Goal: Task Accomplishment & Management: Manage account settings

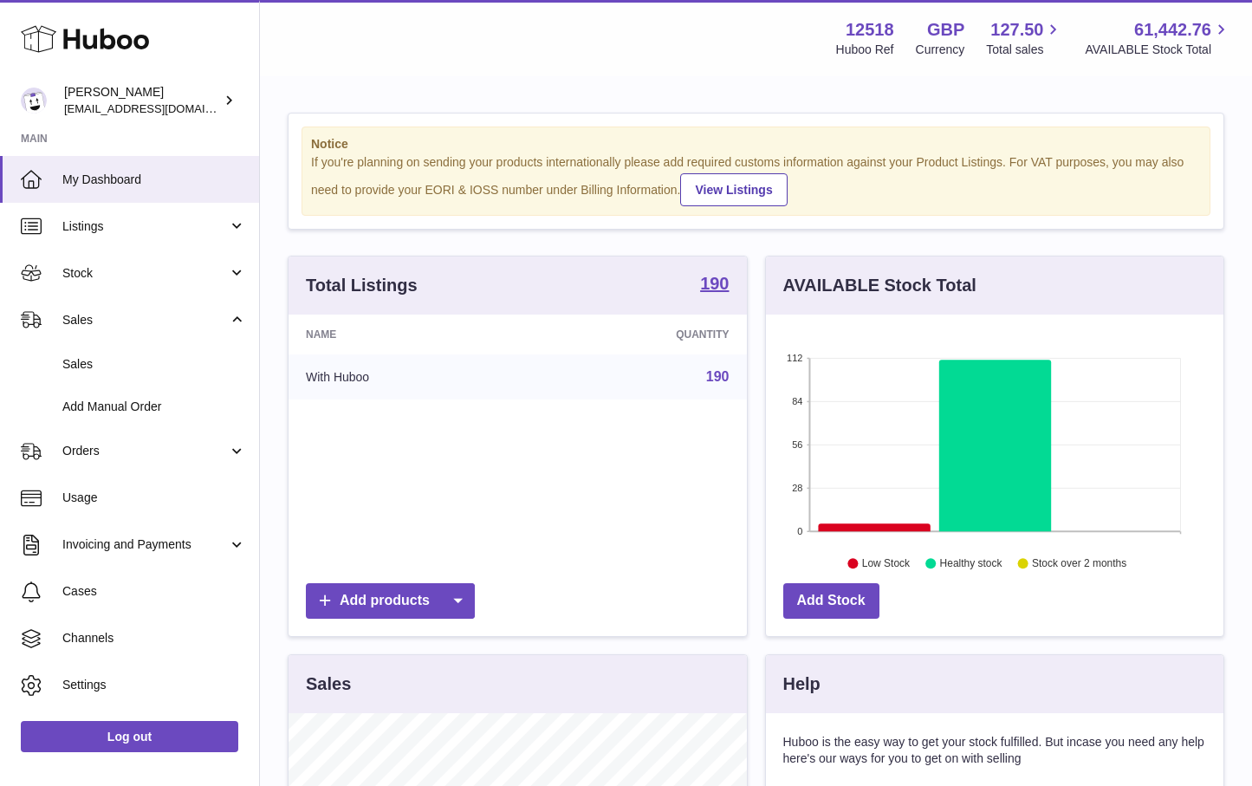
scroll to position [270, 458]
click at [75, 360] on span "Sales" at bounding box center [154, 364] width 184 height 16
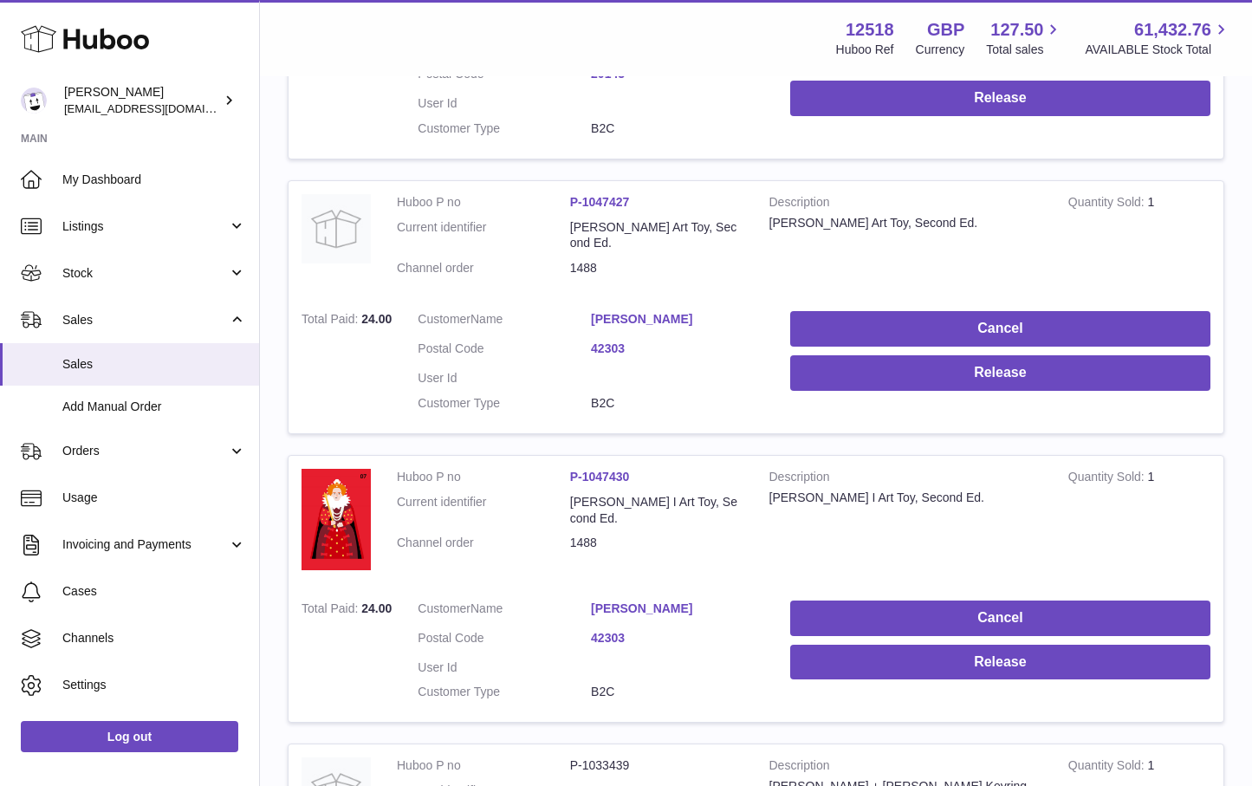
scroll to position [519, 0]
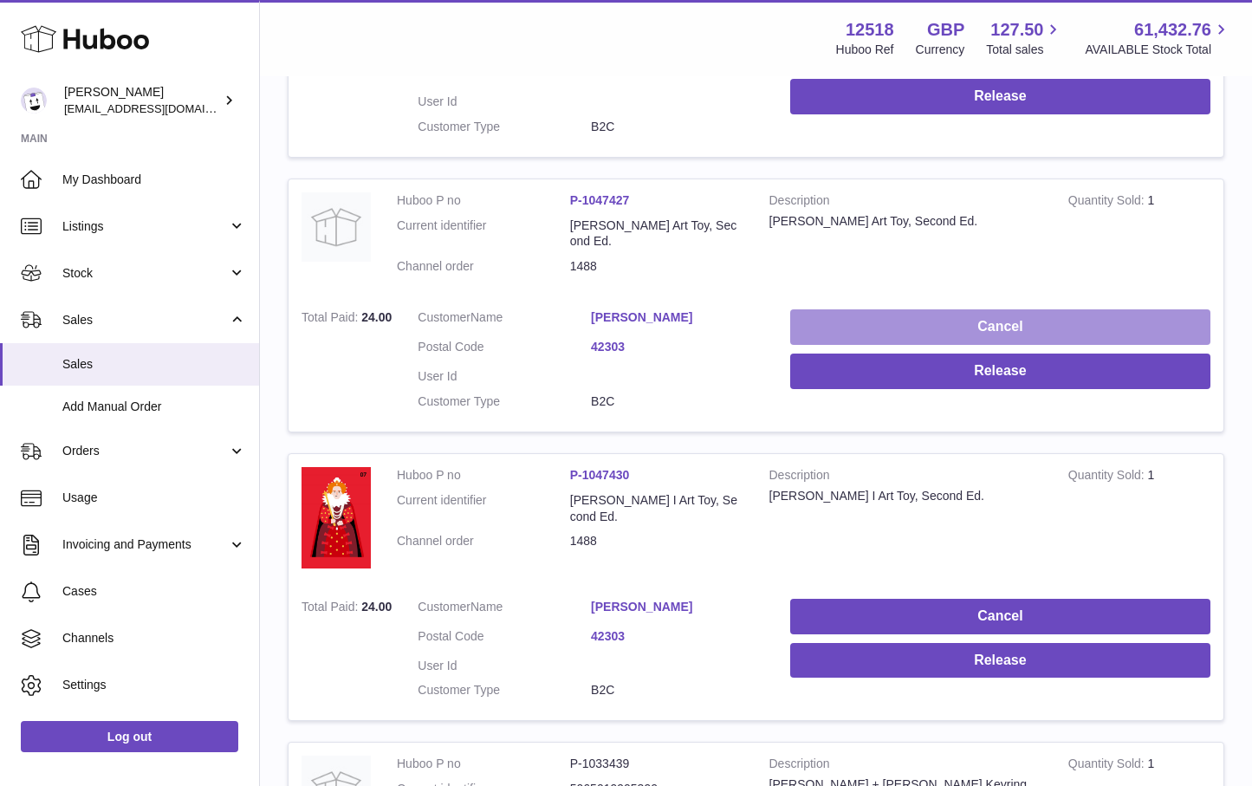
click at [1016, 309] on button "Cancel" at bounding box center [1000, 327] width 420 height 36
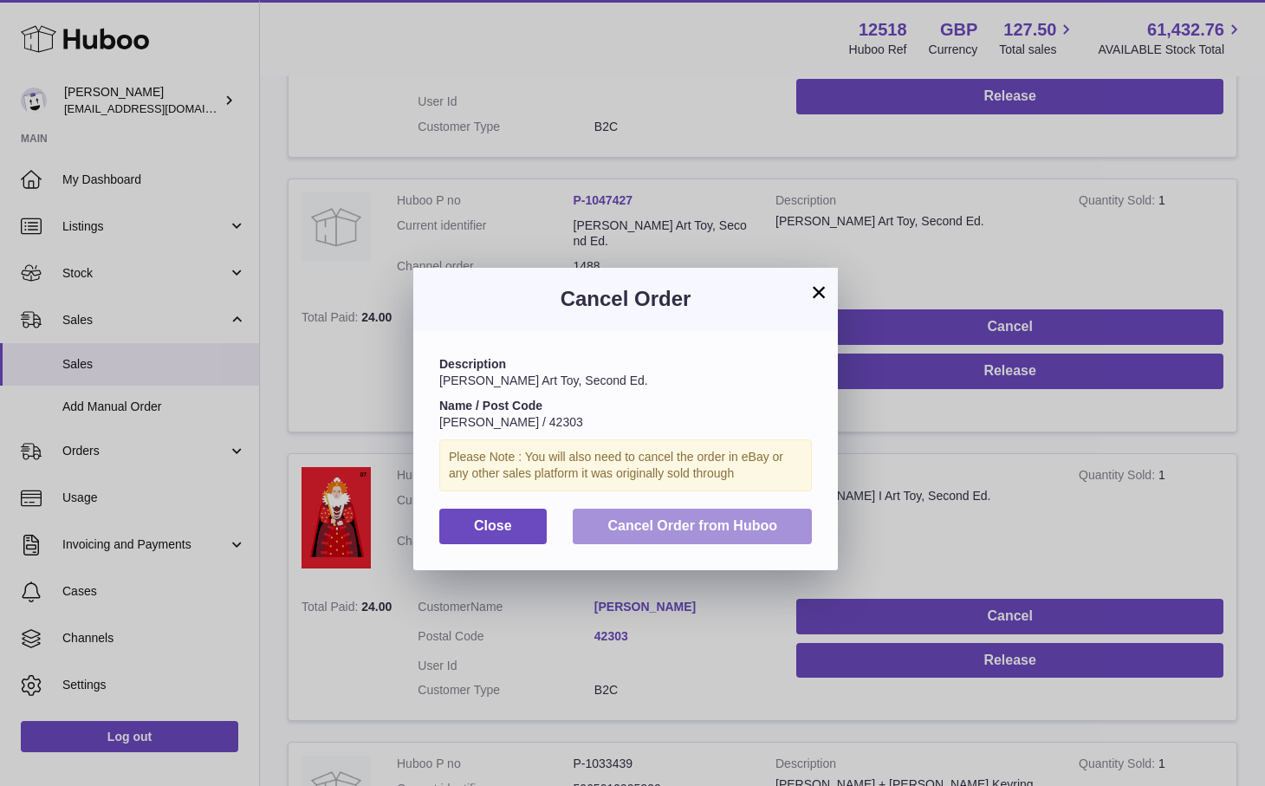
click at [744, 521] on span "Cancel Order from Huboo" at bounding box center [692, 525] width 170 height 15
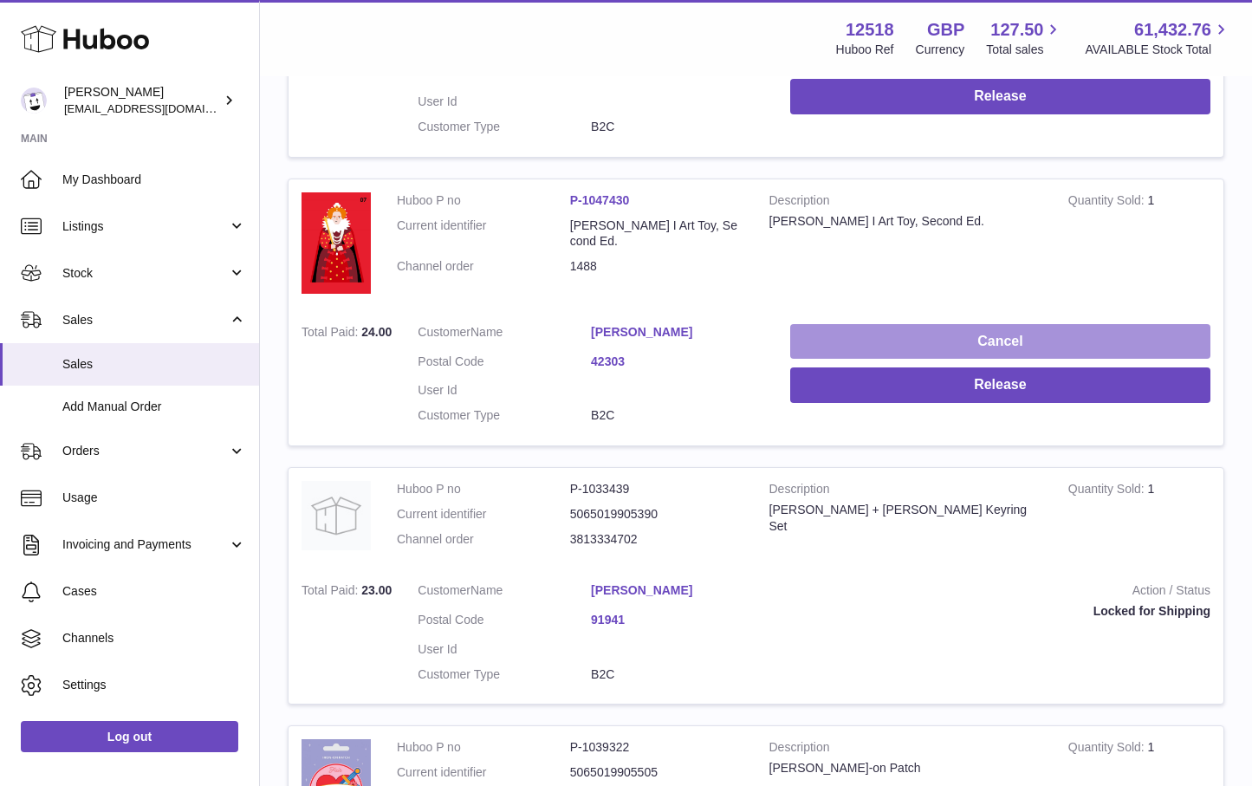
click at [1031, 345] on button "Cancel" at bounding box center [1000, 342] width 420 height 36
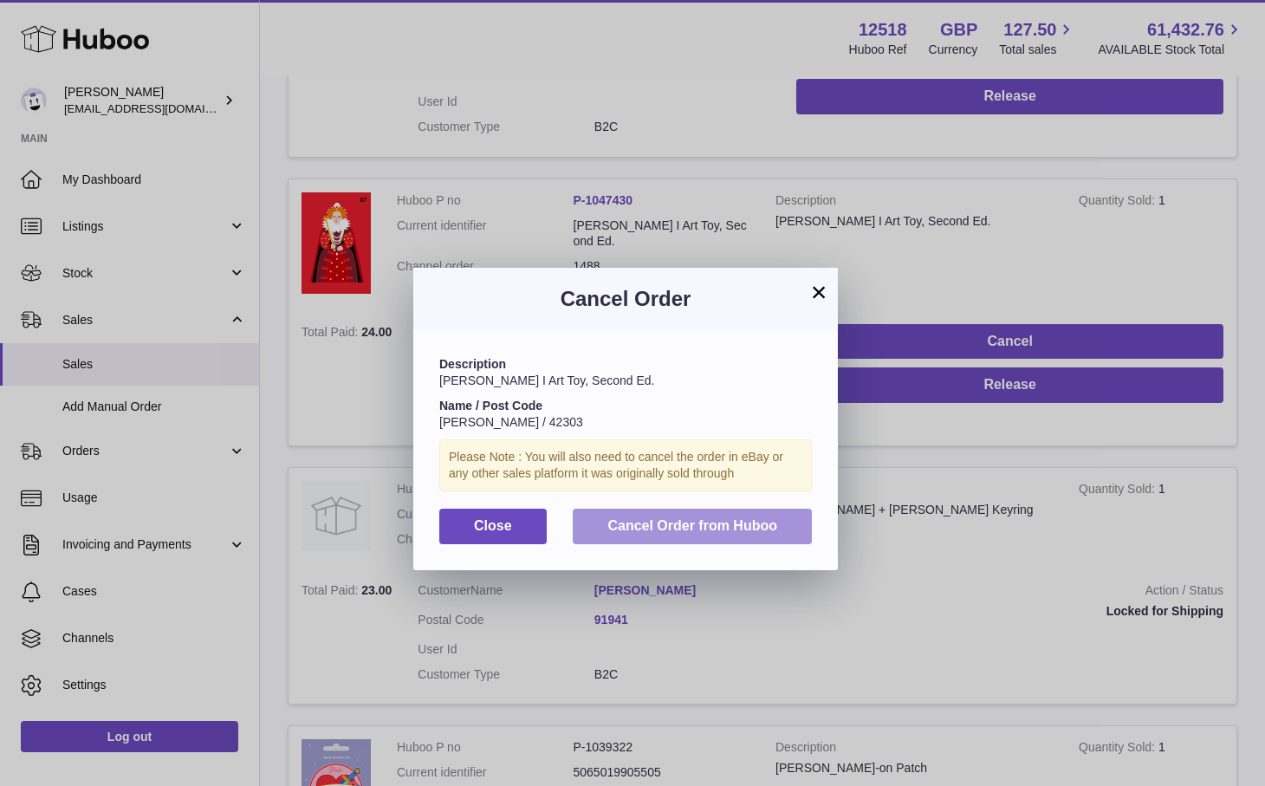
click at [775, 529] on span "Cancel Order from Huboo" at bounding box center [692, 525] width 170 height 15
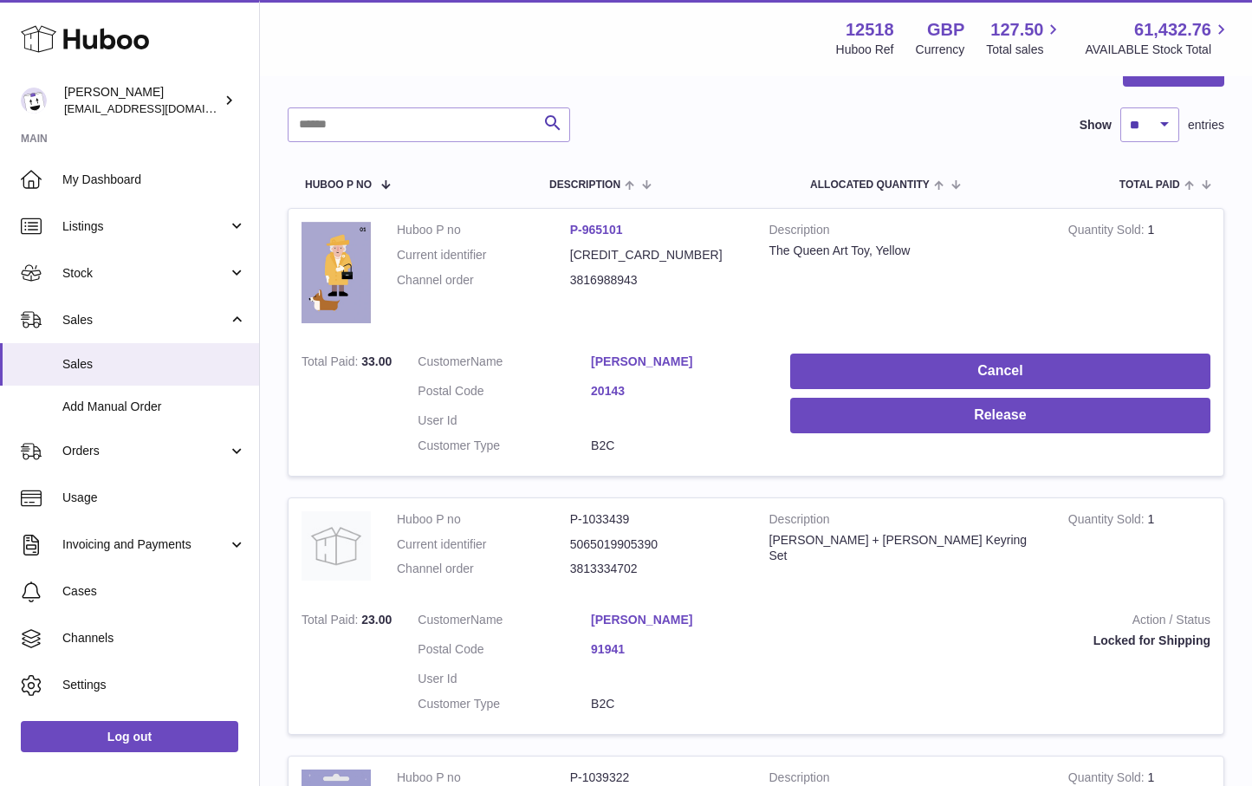
scroll to position [131, 0]
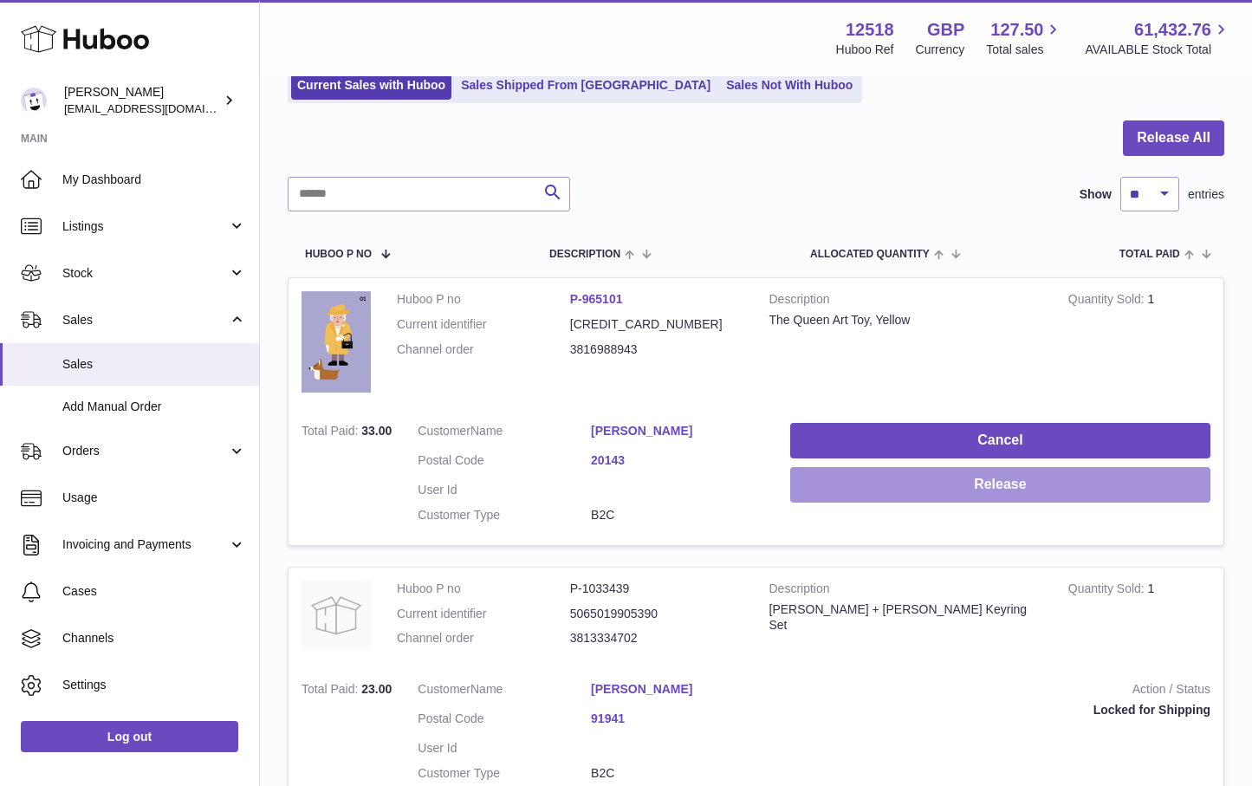
click at [997, 484] on button "Release" at bounding box center [1000, 485] width 420 height 36
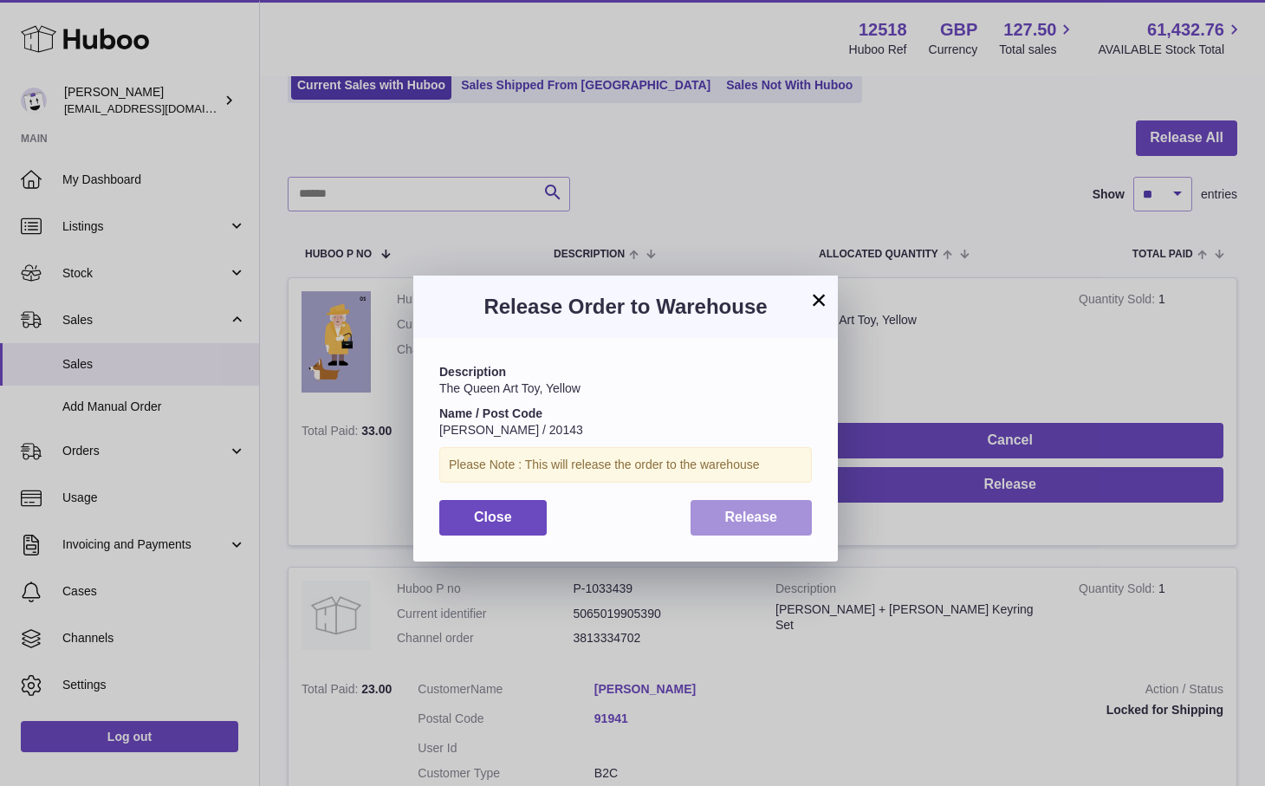
drag, startPoint x: 763, startPoint y: 520, endPoint x: 750, endPoint y: 553, distance: 35.4
click at [763, 518] on span "Release" at bounding box center [751, 517] width 53 height 15
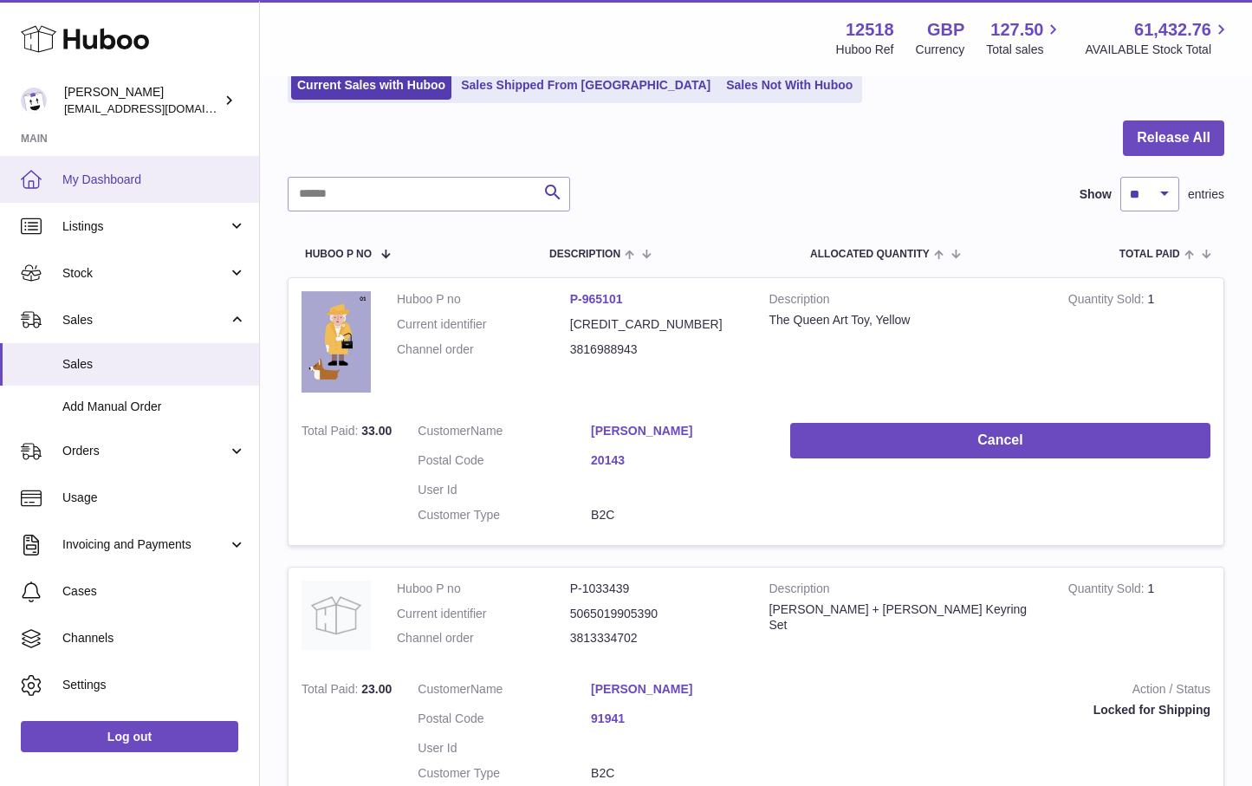
click at [129, 168] on link "My Dashboard" at bounding box center [129, 179] width 259 height 47
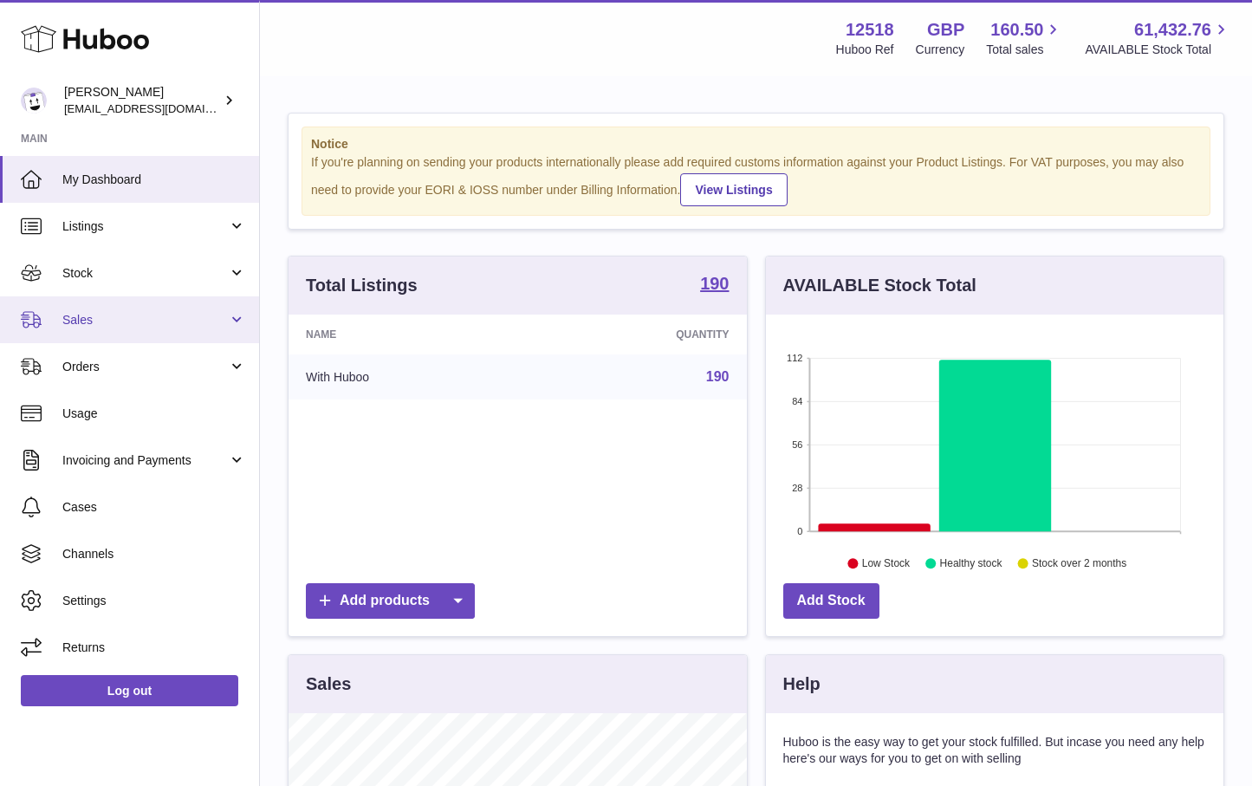
scroll to position [270, 458]
